Goal: Task Accomplishment & Management: Manage account settings

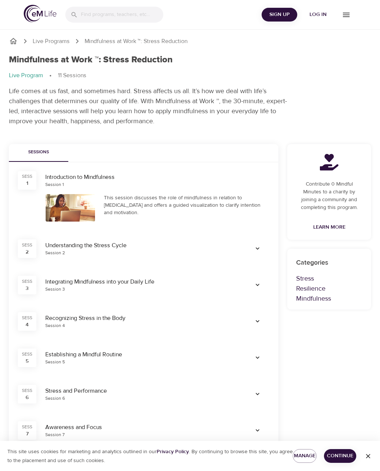
click at [325, 12] on span "Log in" at bounding box center [318, 14] width 30 height 9
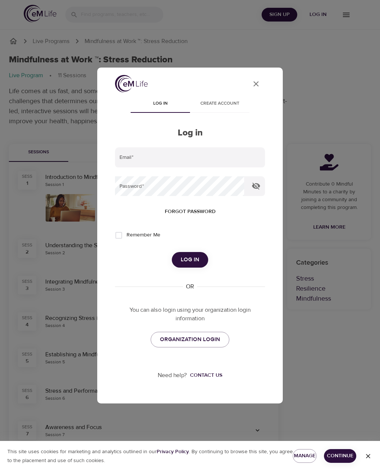
click at [133, 150] on input "email" at bounding box center [190, 157] width 150 height 20
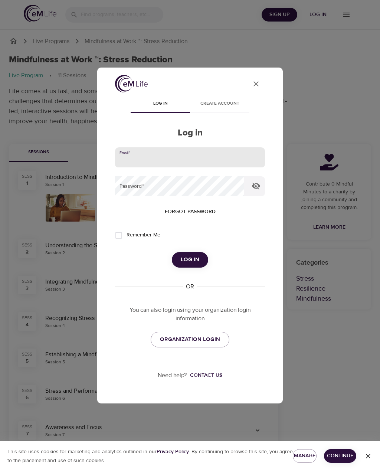
type input "[PERSON_NAME][EMAIL_ADDRESS][DOMAIN_NAME]"
click at [190, 260] on button "Log in" at bounding box center [190, 260] width 36 height 16
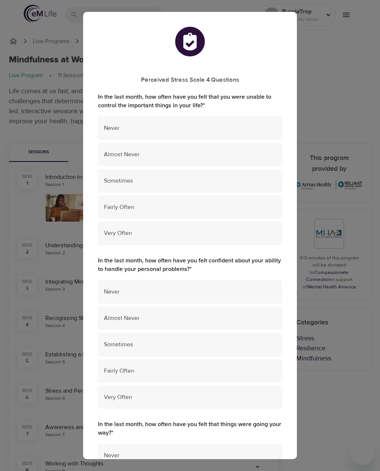
click at [109, 151] on span "Almost Never" at bounding box center [190, 154] width 172 height 9
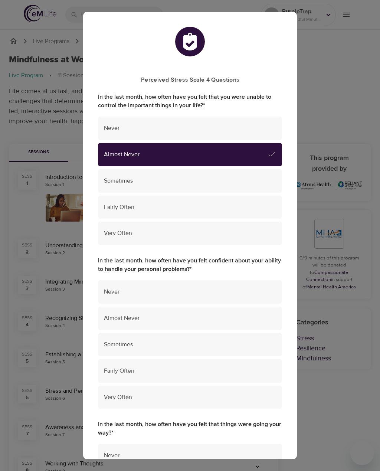
click at [100, 339] on div "Sometimes" at bounding box center [190, 344] width 184 height 23
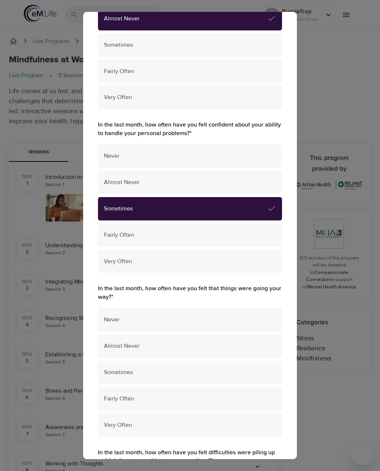
scroll to position [136, 0]
click at [108, 371] on div "Sometimes" at bounding box center [190, 372] width 184 height 23
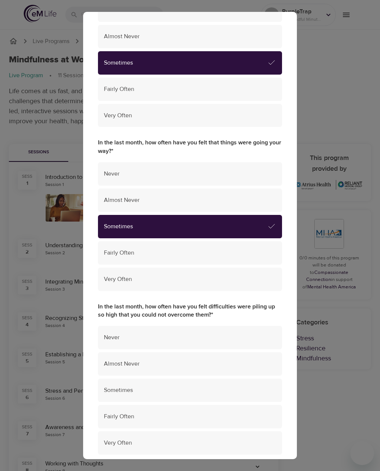
scroll to position [284, 0]
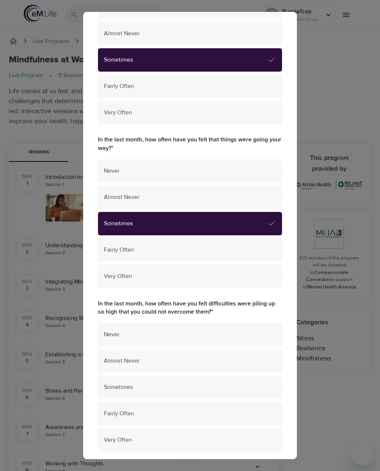
click at [103, 378] on div "Sometimes" at bounding box center [190, 386] width 184 height 23
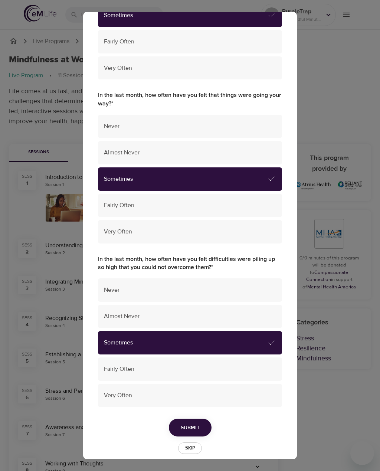
scroll to position [329, 0]
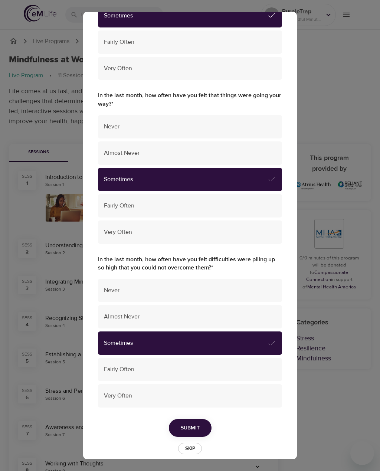
click at [186, 444] on span "Skip" at bounding box center [190, 448] width 16 height 9
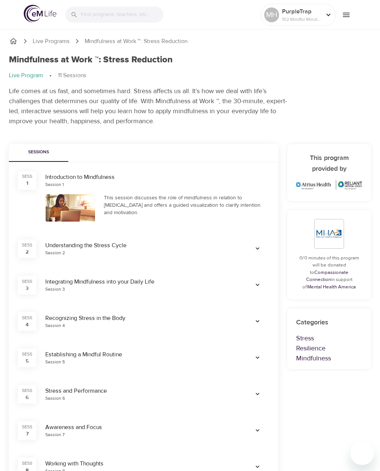
click at [329, 14] on icon at bounding box center [328, 15] width 8 height 8
click at [332, 15] on icon at bounding box center [328, 15] width 8 height 8
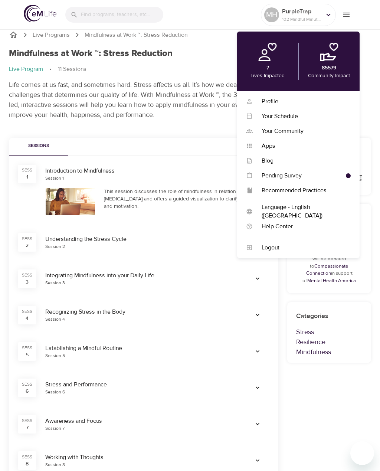
scroll to position [7, 0]
click at [339, 98] on div "Profile" at bounding box center [302, 101] width 98 height 9
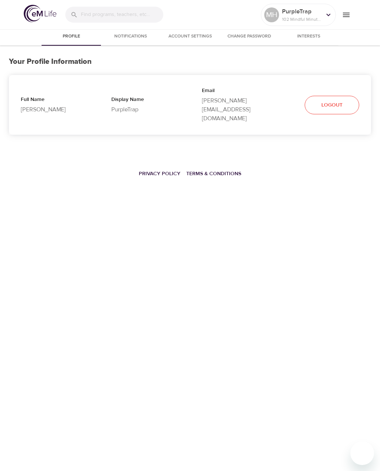
select select "10"
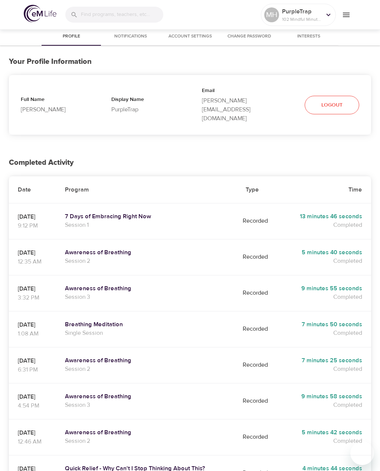
click at [351, 16] on span "menu" at bounding box center [345, 14] width 11 height 9
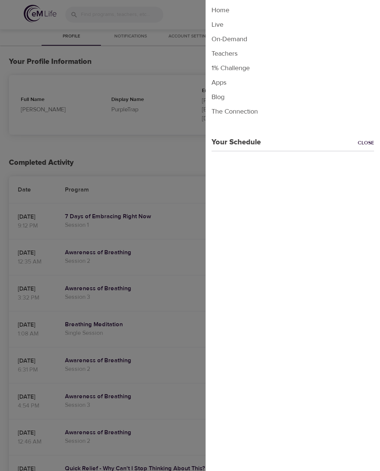
click at [48, 191] on div at bounding box center [190, 235] width 380 height 471
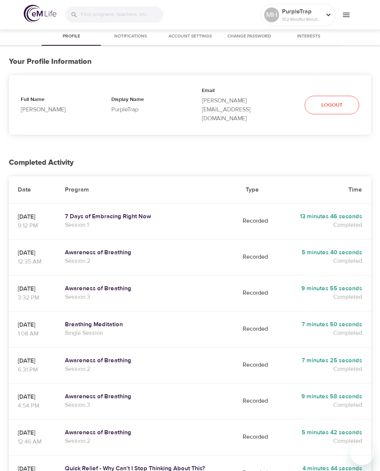
click at [327, 13] on icon at bounding box center [328, 15] width 8 height 8
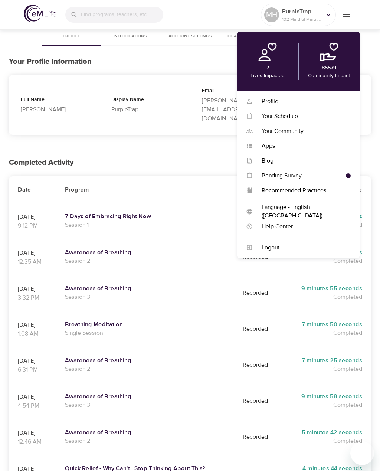
scroll to position [8, 0]
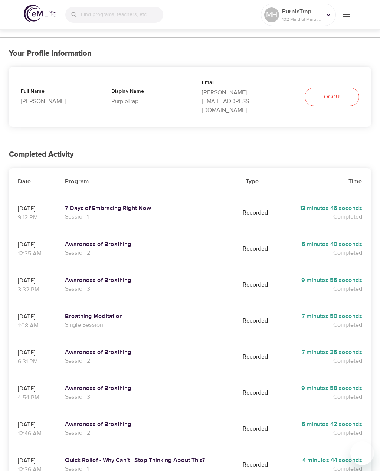
click at [296, 19] on p "102 Mindful Minutes" at bounding box center [301, 19] width 39 height 7
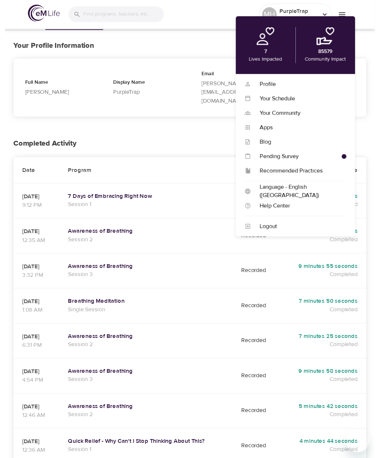
scroll to position [0, 0]
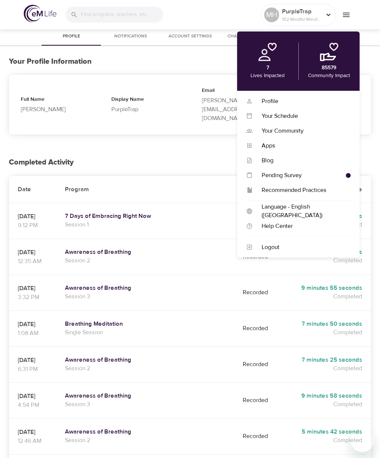
click at [305, 98] on div "Profile" at bounding box center [302, 101] width 98 height 9
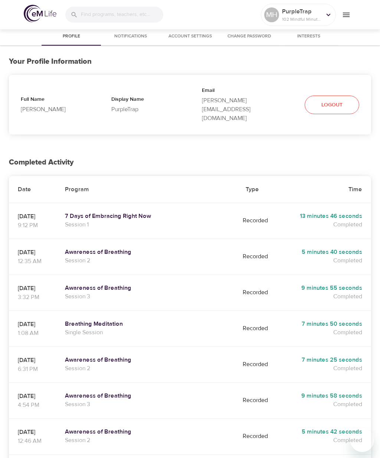
click at [328, 20] on div at bounding box center [328, 14] width 11 height 11
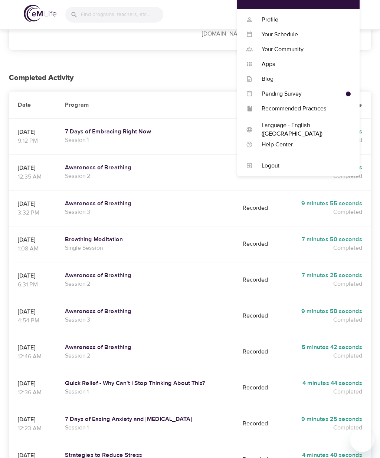
scroll to position [144, 0]
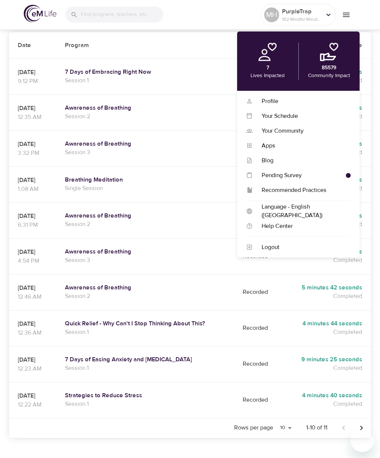
click at [121, 442] on div "Profile Notifications Account Settings Change Password Interests Your Profile I…" at bounding box center [190, 196] width 380 height 625
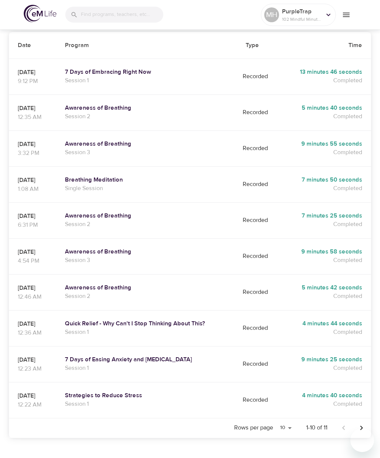
click at [360, 424] on icon "Next page" at bounding box center [361, 428] width 9 height 9
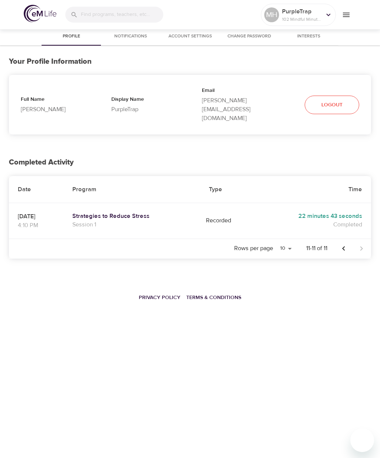
click at [361, 414] on div "MH PurpleTrap 102 Mindful Minutes Profile Notifications Account Settings Change…" at bounding box center [190, 229] width 380 height 458
click at [180, 38] on span "Account Settings" at bounding box center [190, 37] width 50 height 8
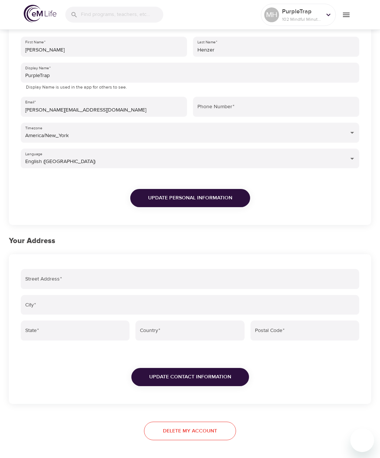
scroll to position [60, 0]
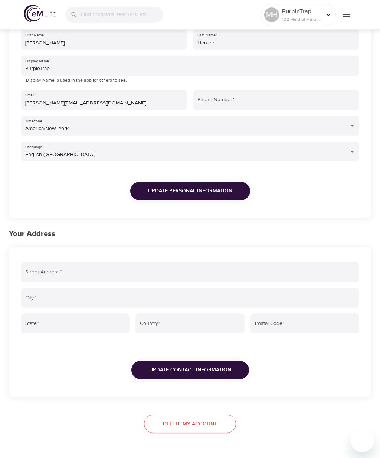
click at [167, 424] on span "Delete my account" at bounding box center [190, 424] width 54 height 9
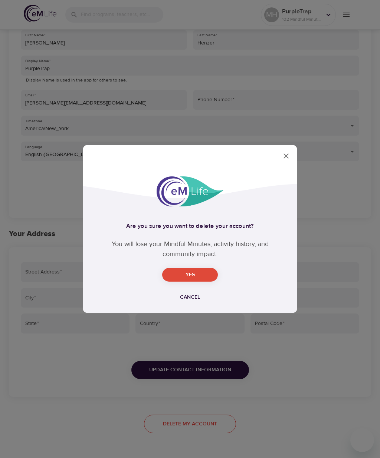
click at [178, 280] on span "Yes" at bounding box center [190, 274] width 44 height 9
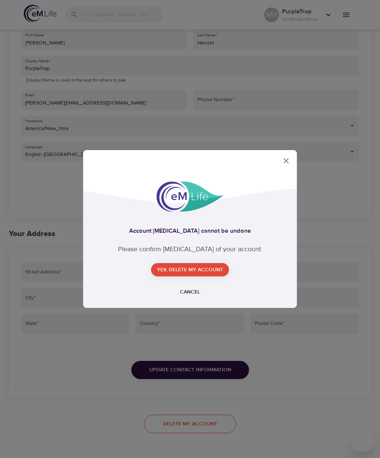
click at [165, 277] on button "Yes, delete my account" at bounding box center [190, 270] width 78 height 14
